Goal: Information Seeking & Learning: Check status

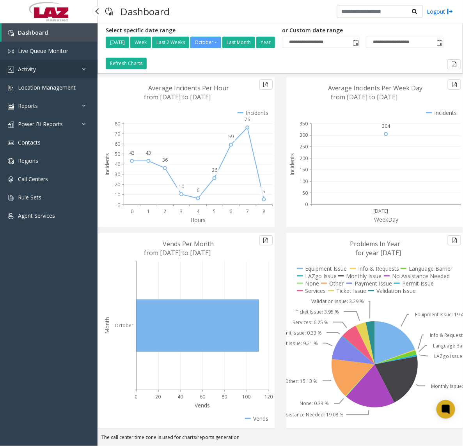
click at [36, 74] on link "Activity" at bounding box center [48, 69] width 97 height 18
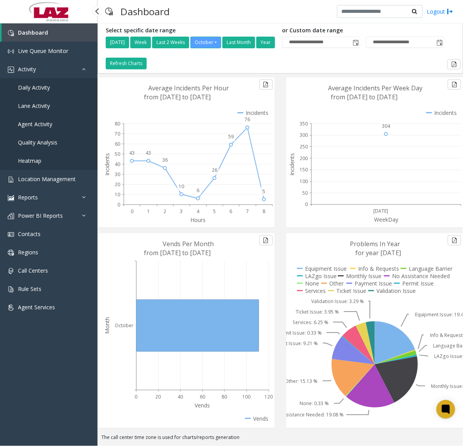
click at [35, 85] on span "Daily Activity" at bounding box center [34, 87] width 32 height 7
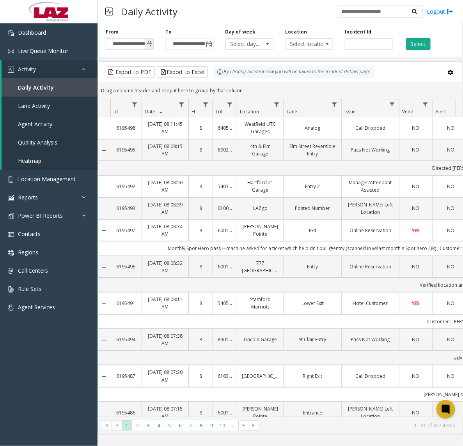
click at [152, 44] on span "Toggle popup" at bounding box center [149, 44] width 6 height 6
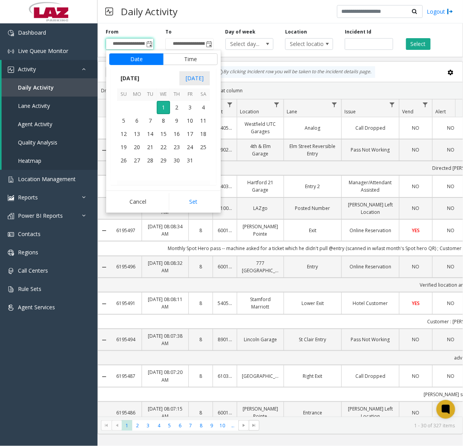
scroll to position [139867, 0]
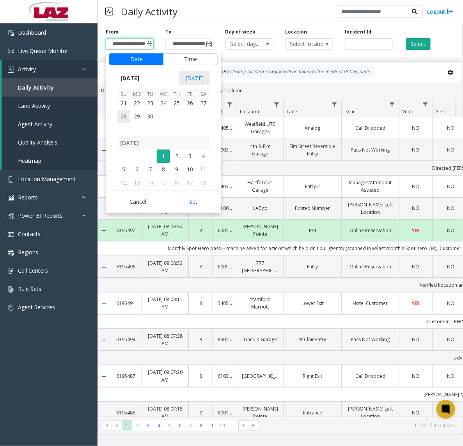
click at [126, 116] on span "28" at bounding box center [123, 116] width 13 height 13
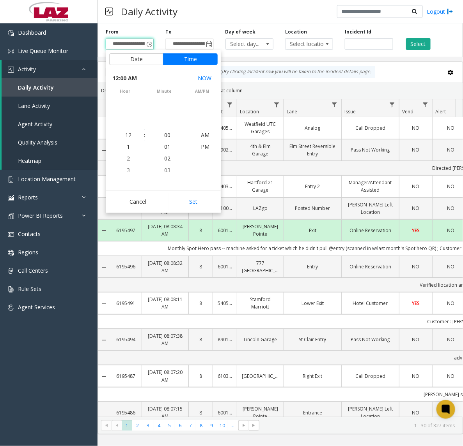
scroll to position [139823, 0]
click at [195, 198] on button "Set" at bounding box center [193, 201] width 49 height 17
type input "**********"
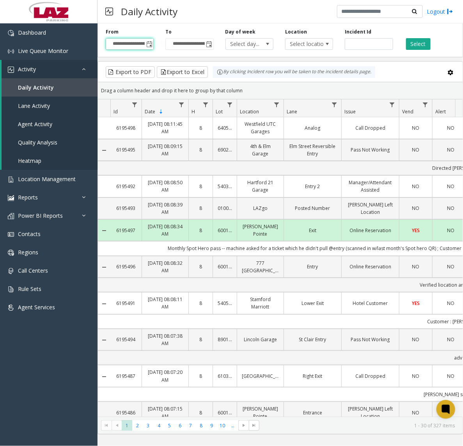
scroll to position [0, 6]
click at [294, 44] on span "Select location..." at bounding box center [304, 44] width 38 height 11
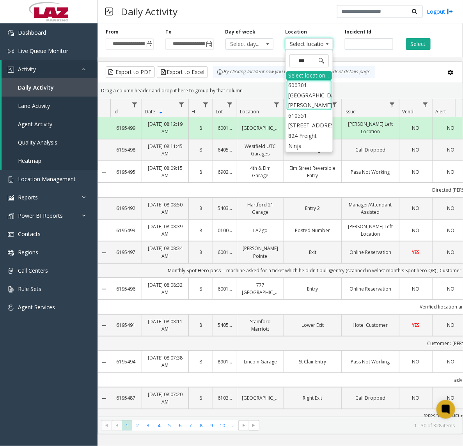
type input "****"
click at [299, 88] on li "824 Freight Ninja" at bounding box center [309, 90] width 46 height 20
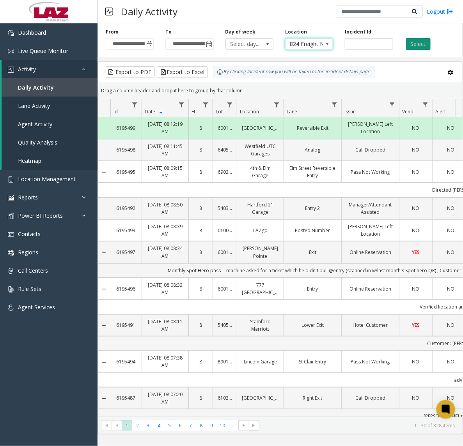
click at [413, 48] on button "Select" at bounding box center [418, 44] width 25 height 12
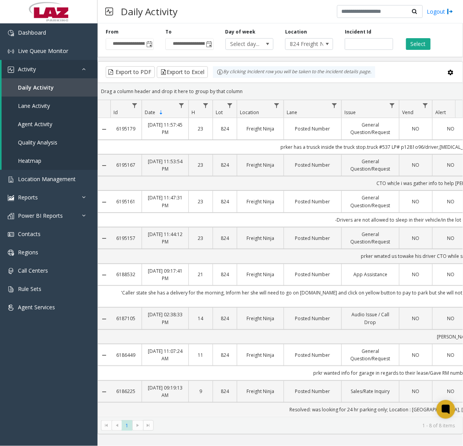
drag, startPoint x: 219, startPoint y: 417, endPoint x: 259, endPoint y: 418, distance: 39.8
click at [259, 418] on kendo-pager "* 1 1 - 8 of 8 items" at bounding box center [280, 426] width 364 height 18
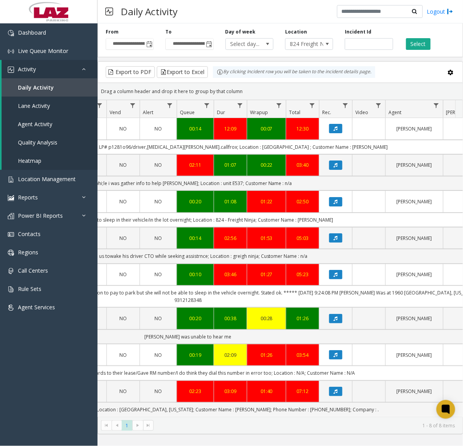
scroll to position [0, 275]
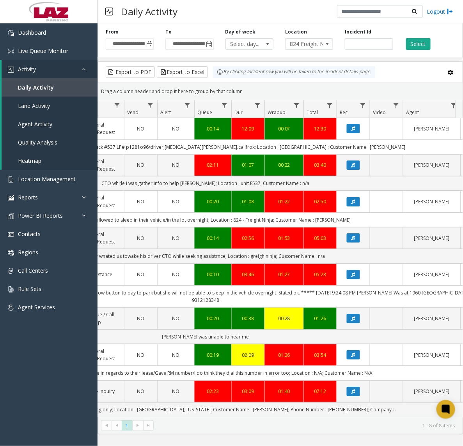
click at [275, 287] on td "'Caller state she has a delivery for the morning, Inform her she will need to g…" at bounding box center [206, 297] width 740 height 22
click at [171, 283] on td "NO" at bounding box center [175, 275] width 37 height 22
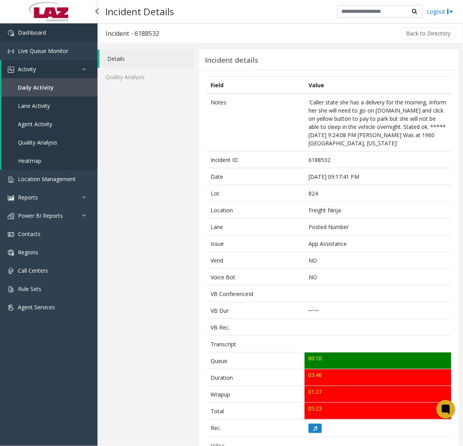
click at [39, 36] on link "Dashboard" at bounding box center [48, 32] width 97 height 18
